Goal: Task Accomplishment & Management: Use online tool/utility

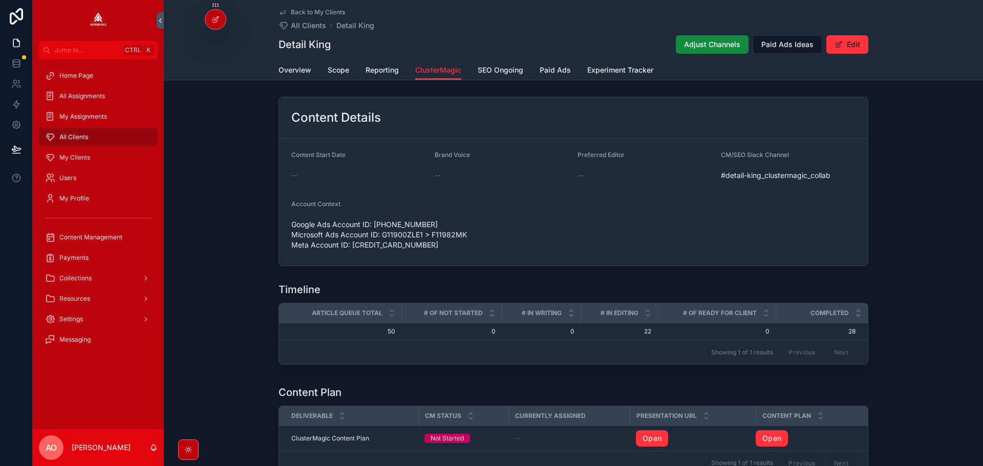
scroll to position [410, 0]
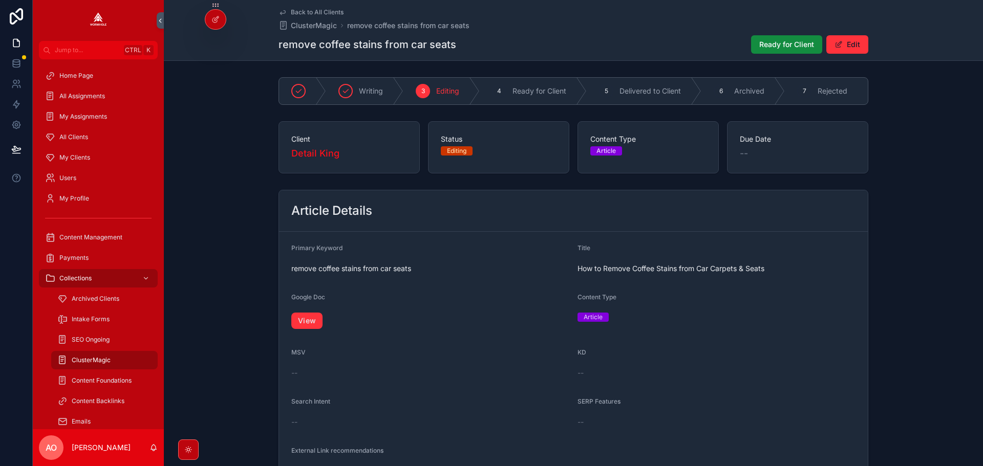
click at [786, 45] on span "Ready for Client" at bounding box center [786, 44] width 55 height 10
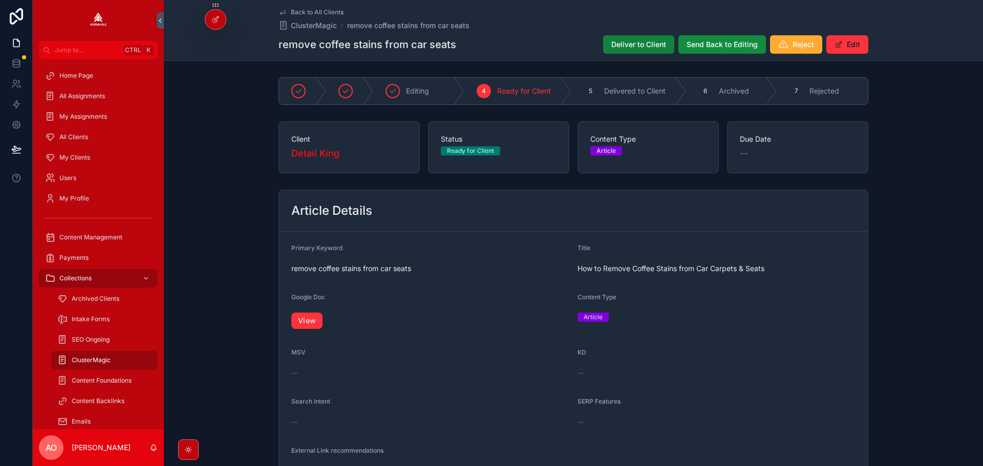
click at [650, 40] on span "Deliver to Client" at bounding box center [638, 44] width 55 height 10
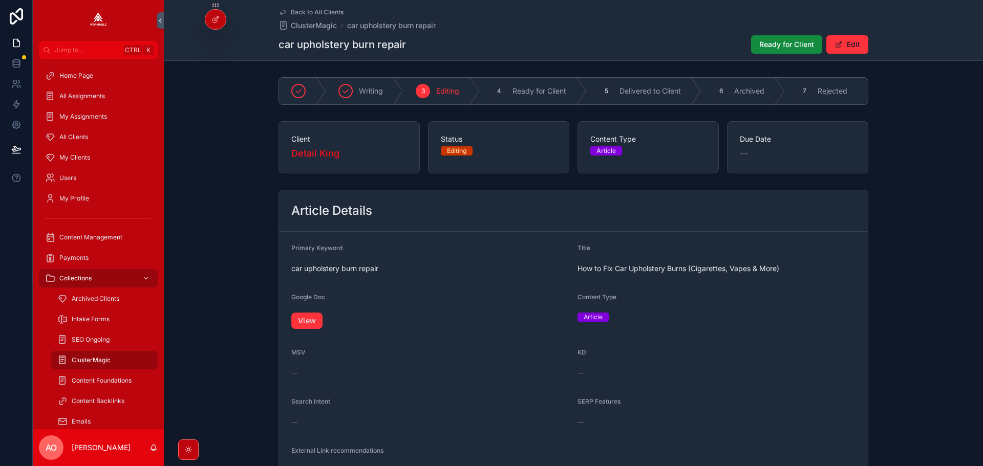
click at [316, 327] on link "View" at bounding box center [306, 321] width 31 height 16
